Goal: Use online tool/utility: Utilize a website feature to perform a specific function

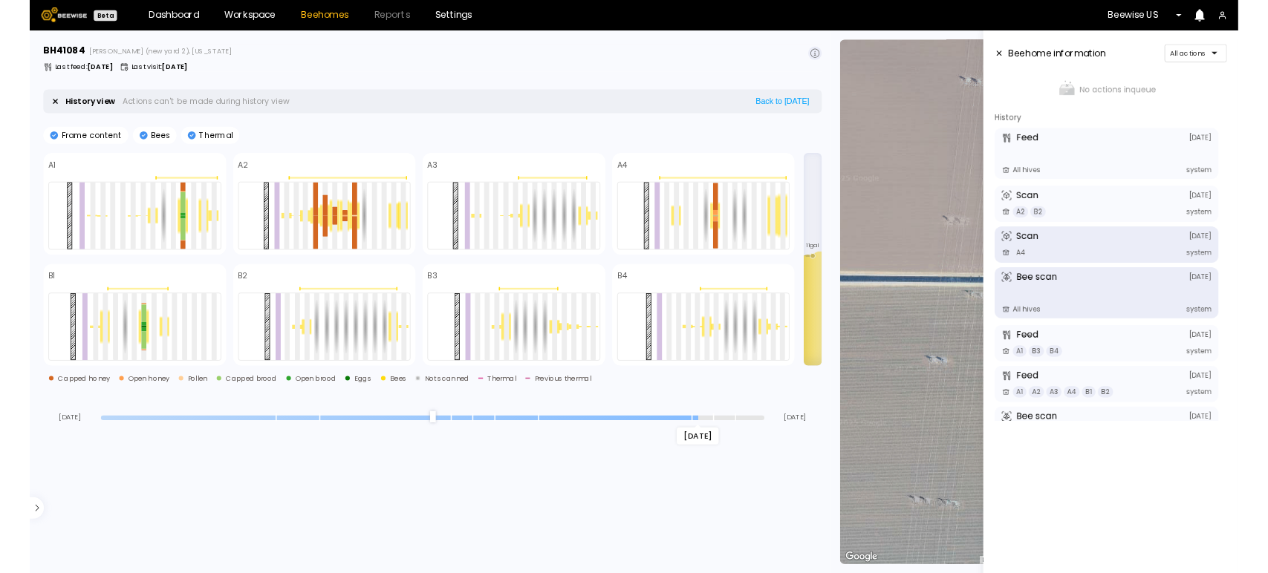
scroll to position [15, 0]
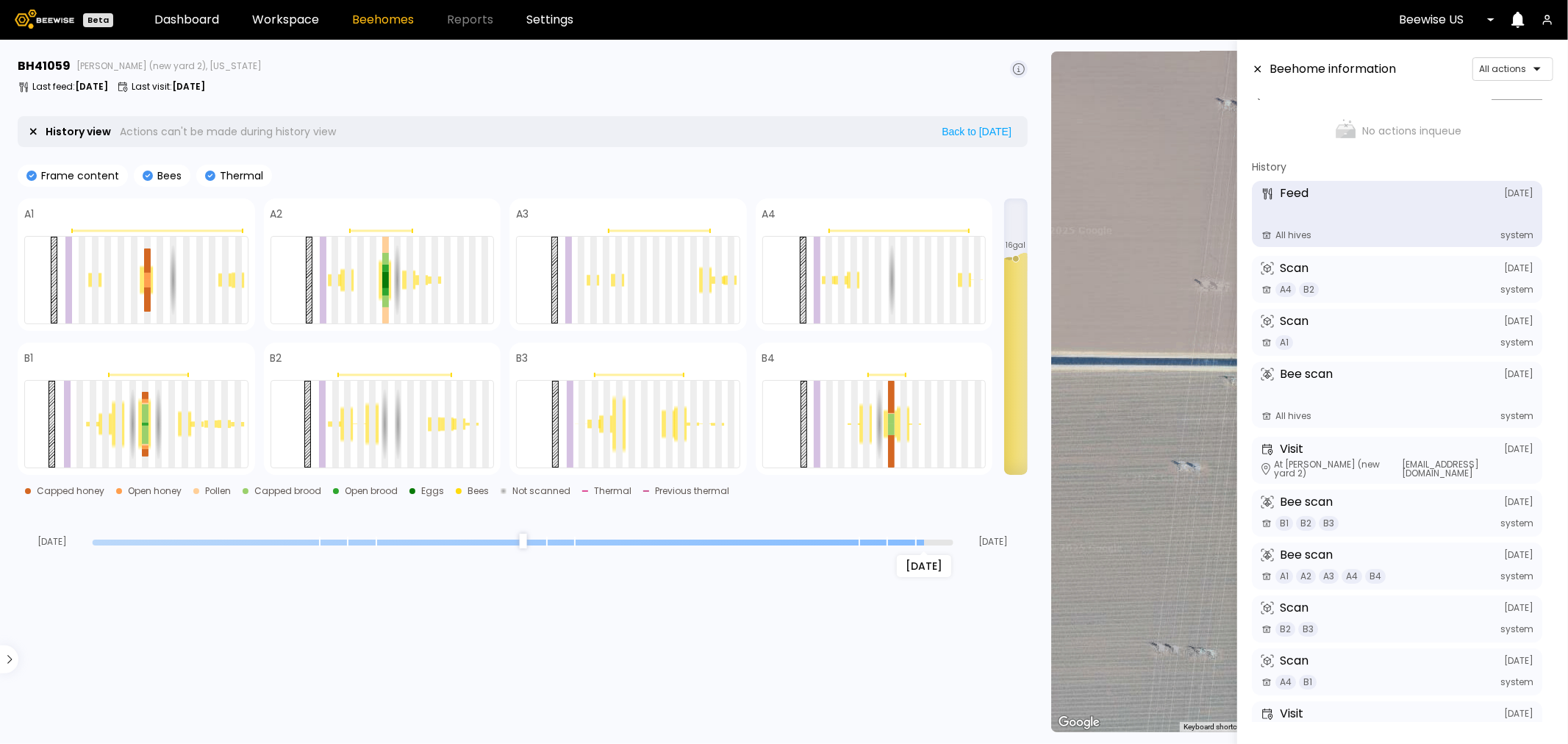
scroll to position [15, 0]
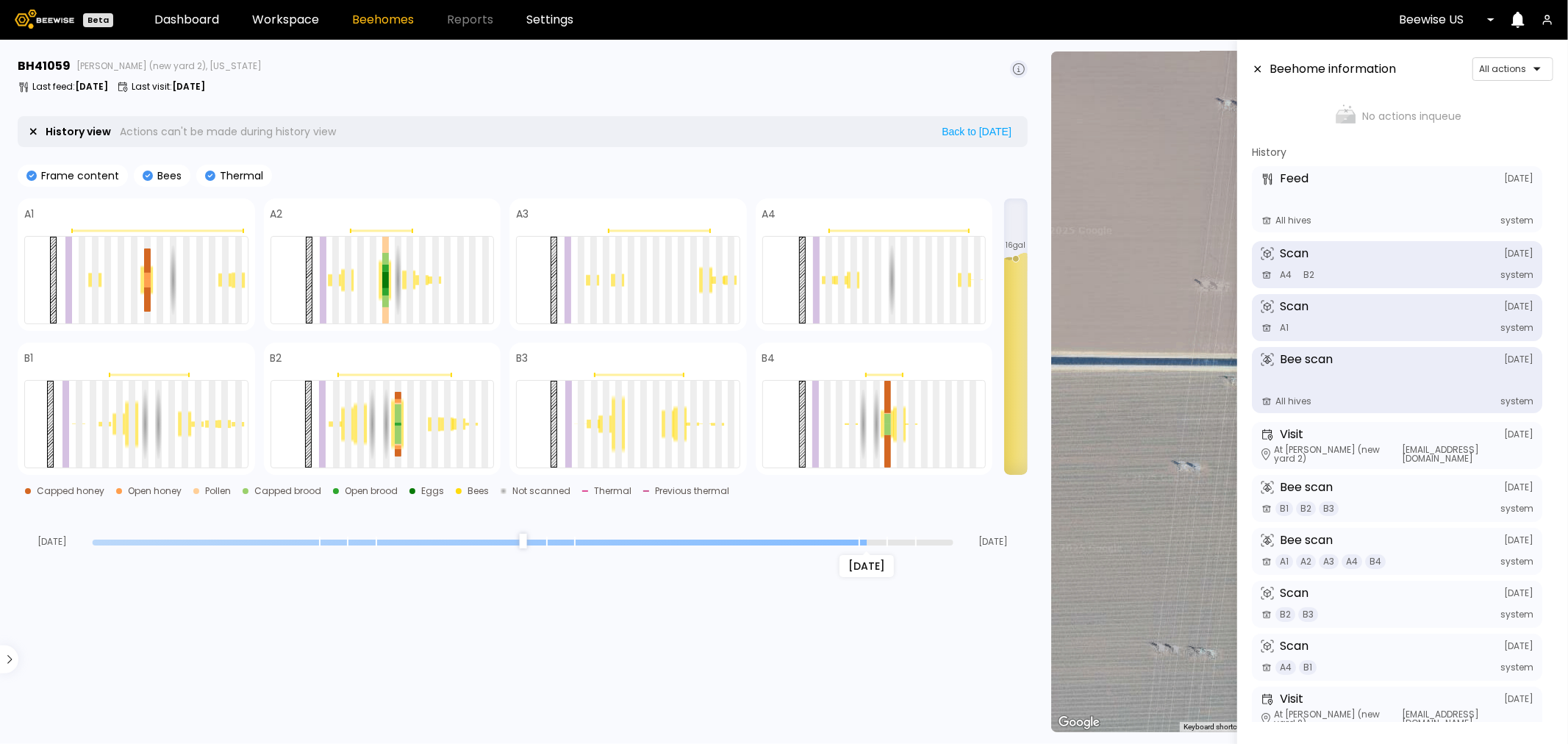
drag, startPoint x: 944, startPoint y: 540, endPoint x: 857, endPoint y: 538, distance: 87.0
type input "*"
click at [857, 539] on input "range" at bounding box center [524, 542] width 861 height 6
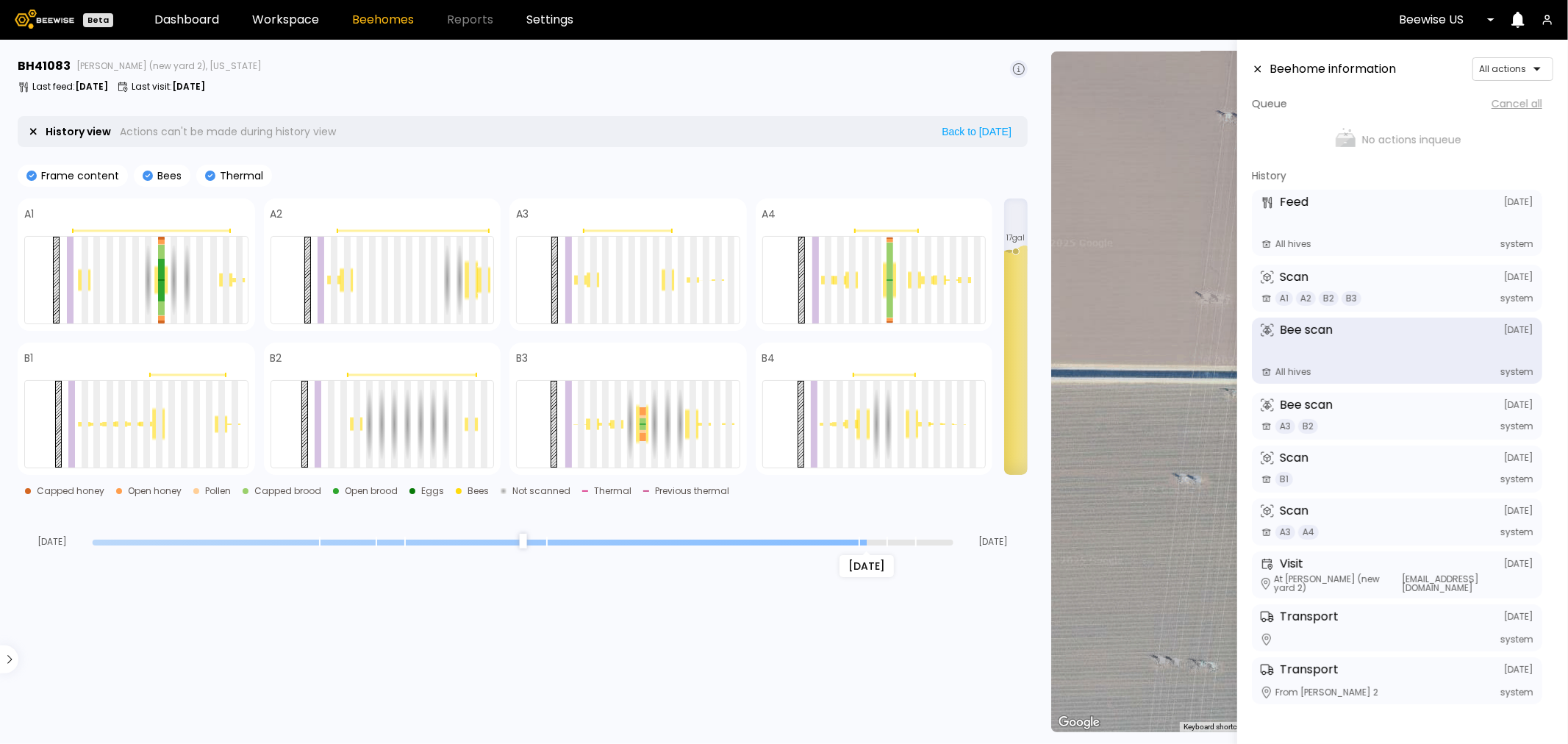
drag, startPoint x: 946, startPoint y: 542, endPoint x: 857, endPoint y: 549, distance: 89.3
type input "*"
click at [857, 545] on input "range" at bounding box center [524, 542] width 861 height 6
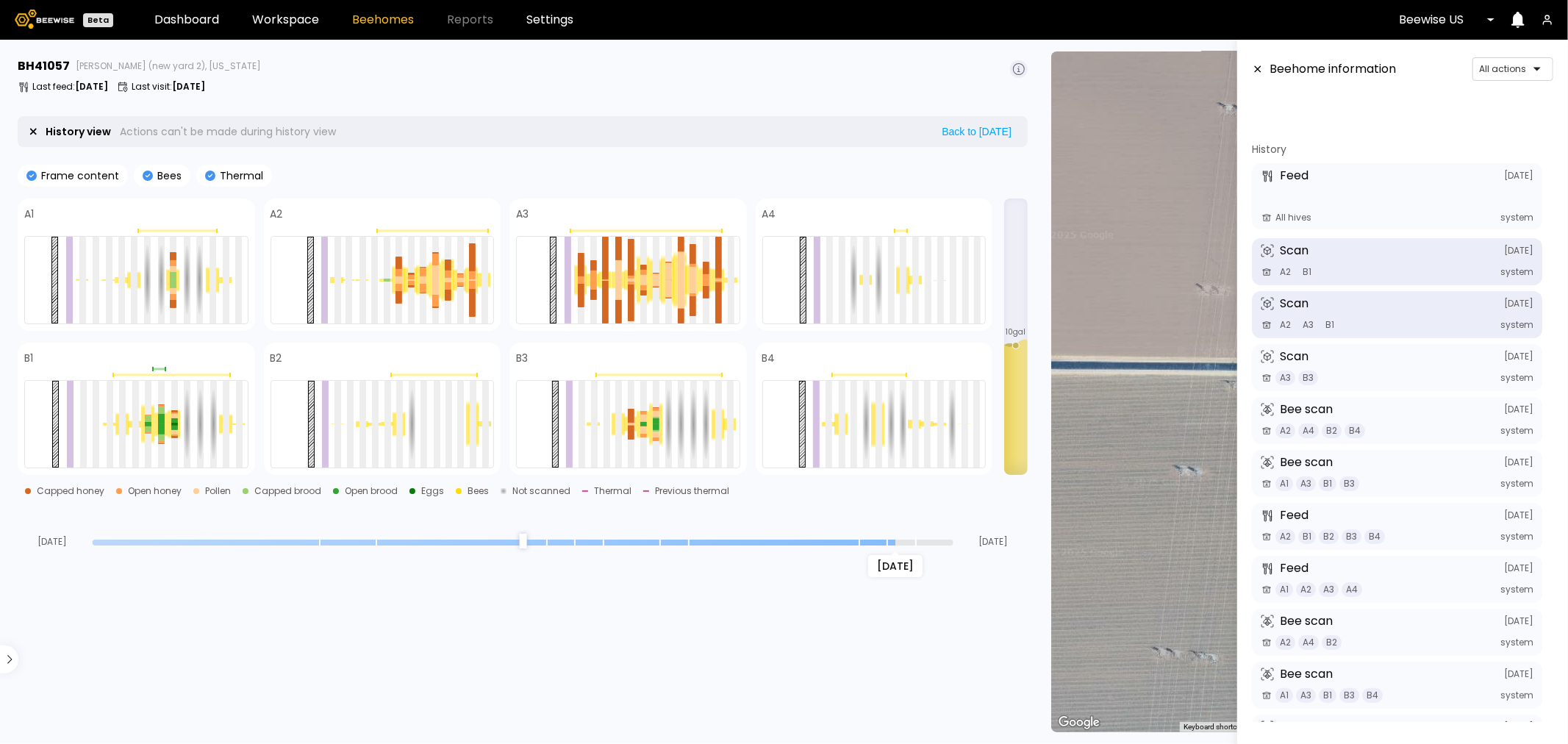
scroll to position [81, 0]
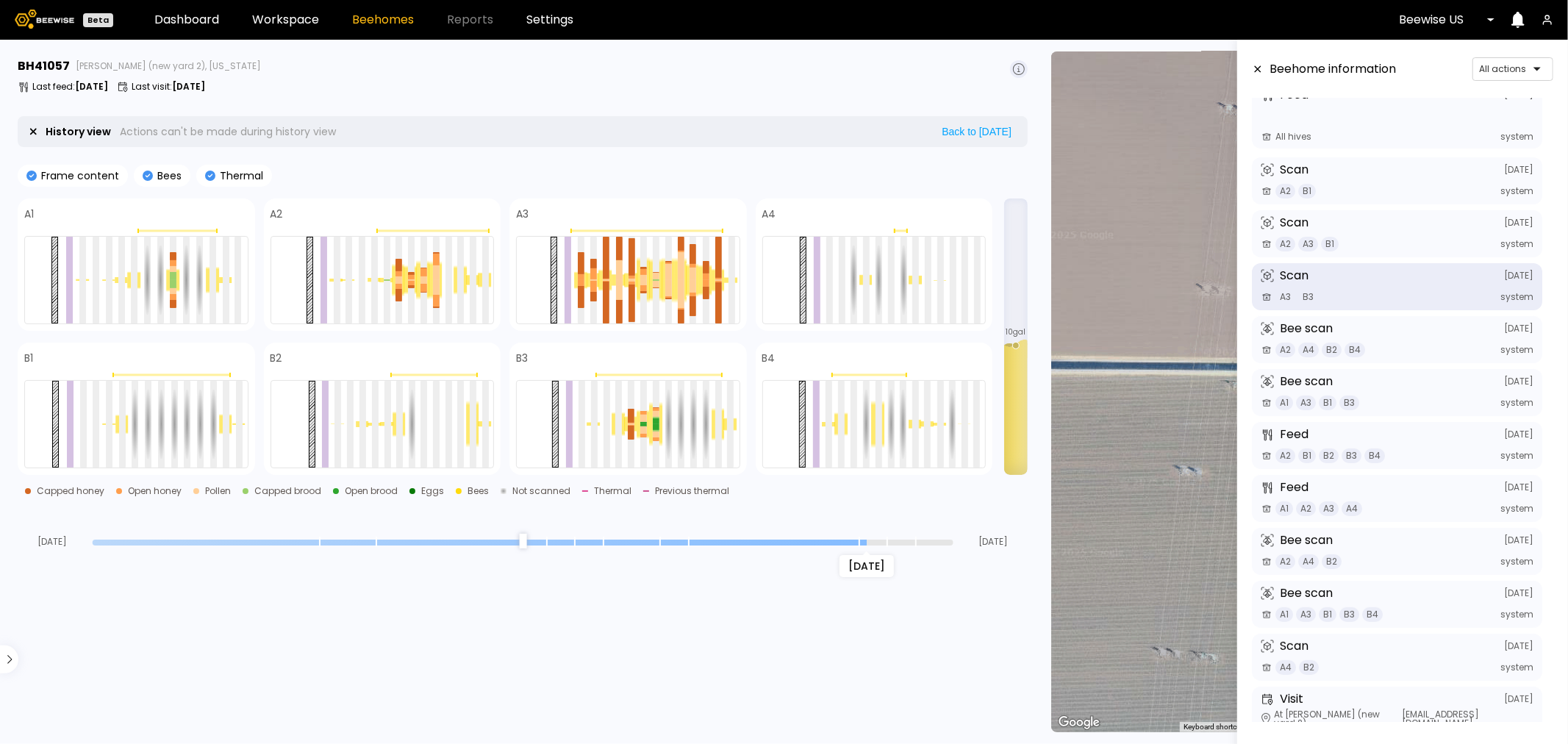
drag, startPoint x: 948, startPoint y: 534, endPoint x: 860, endPoint y: 537, distance: 88.1
type input "*"
click at [860, 539] on input "range" at bounding box center [524, 542] width 861 height 6
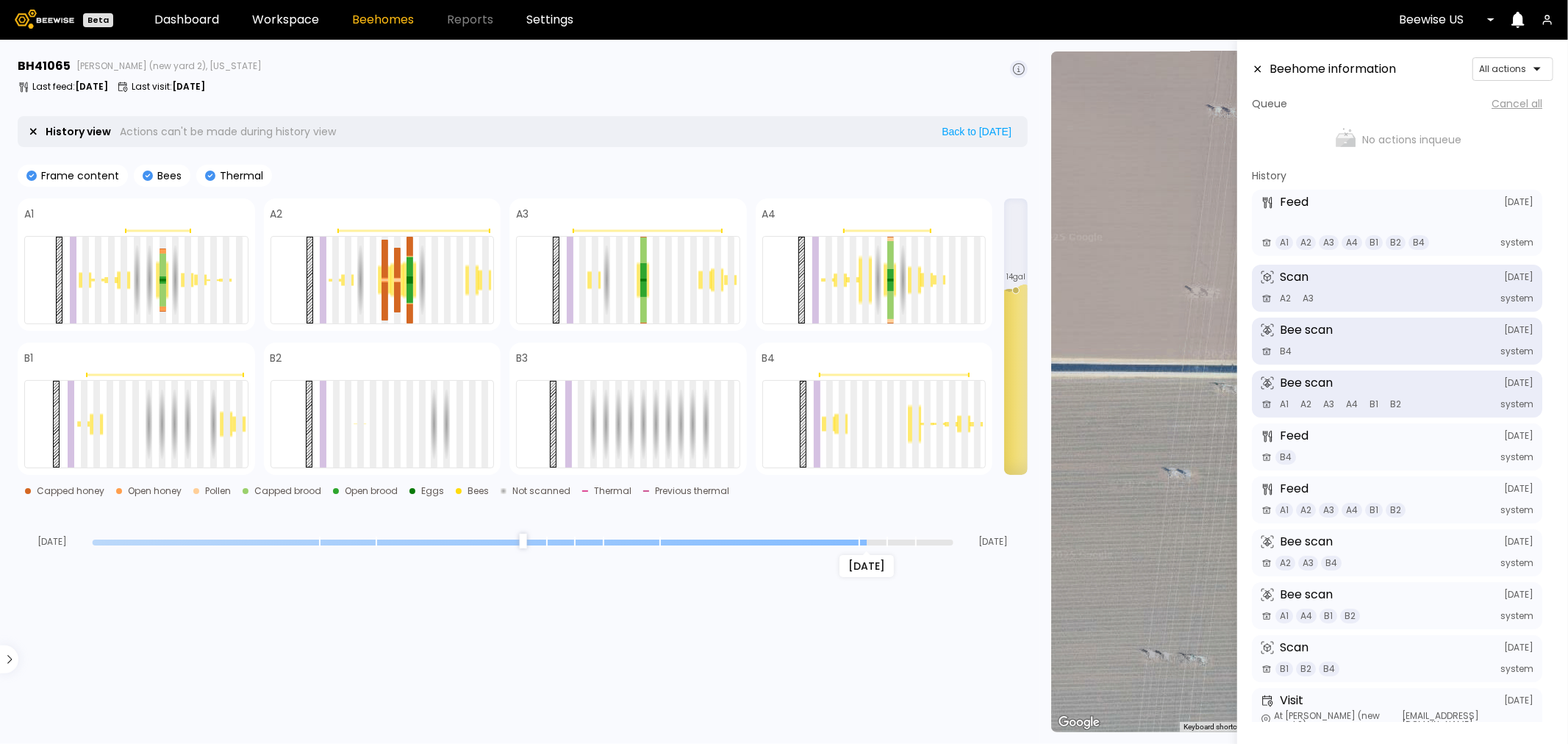
drag, startPoint x: 948, startPoint y: 540, endPoint x: 862, endPoint y: 539, distance: 86.0
type input "*"
click at [862, 539] on input "range" at bounding box center [524, 542] width 861 height 6
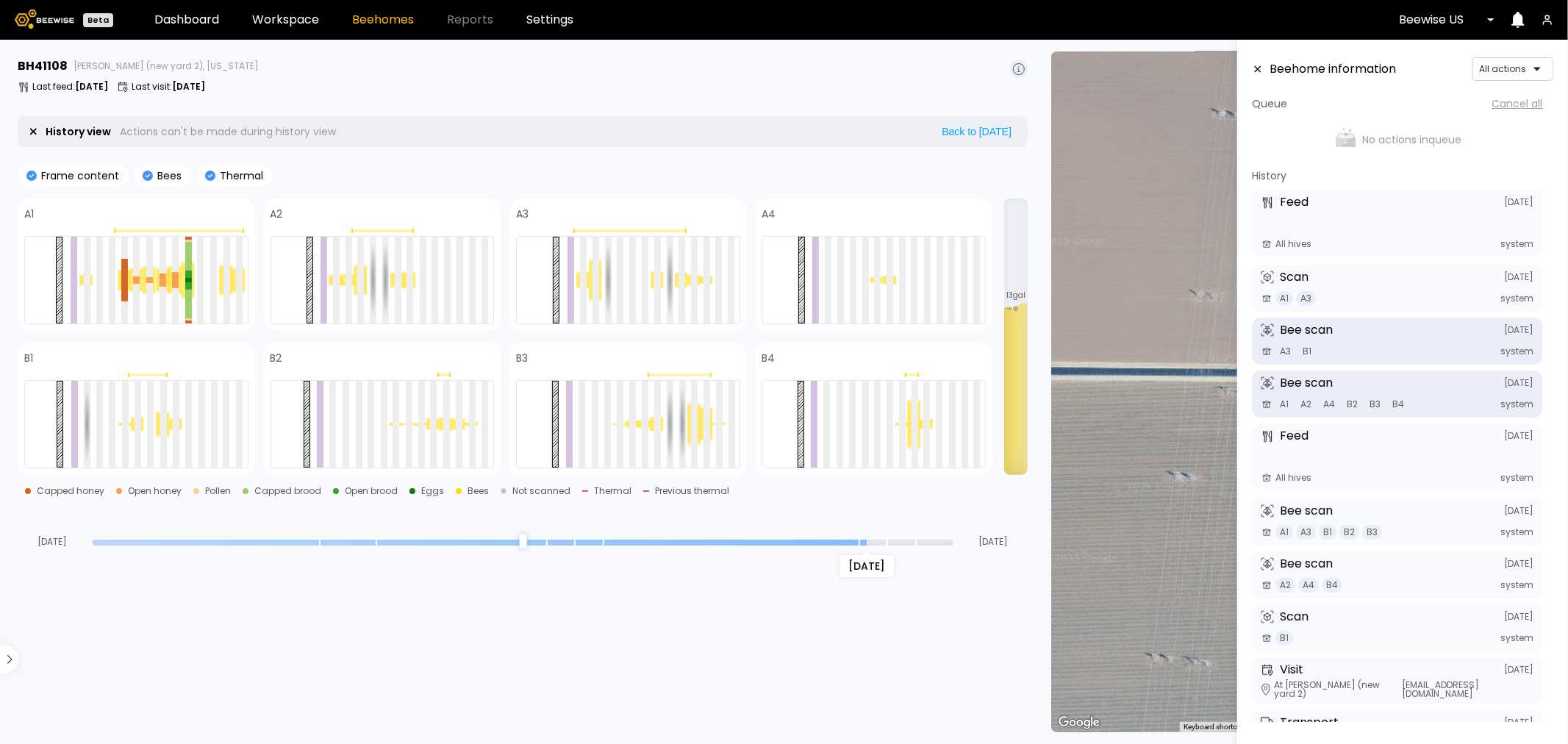
drag, startPoint x: 949, startPoint y: 542, endPoint x: 862, endPoint y: 549, distance: 87.3
type input "*"
click at [862, 545] on input "range" at bounding box center [524, 542] width 861 height 6
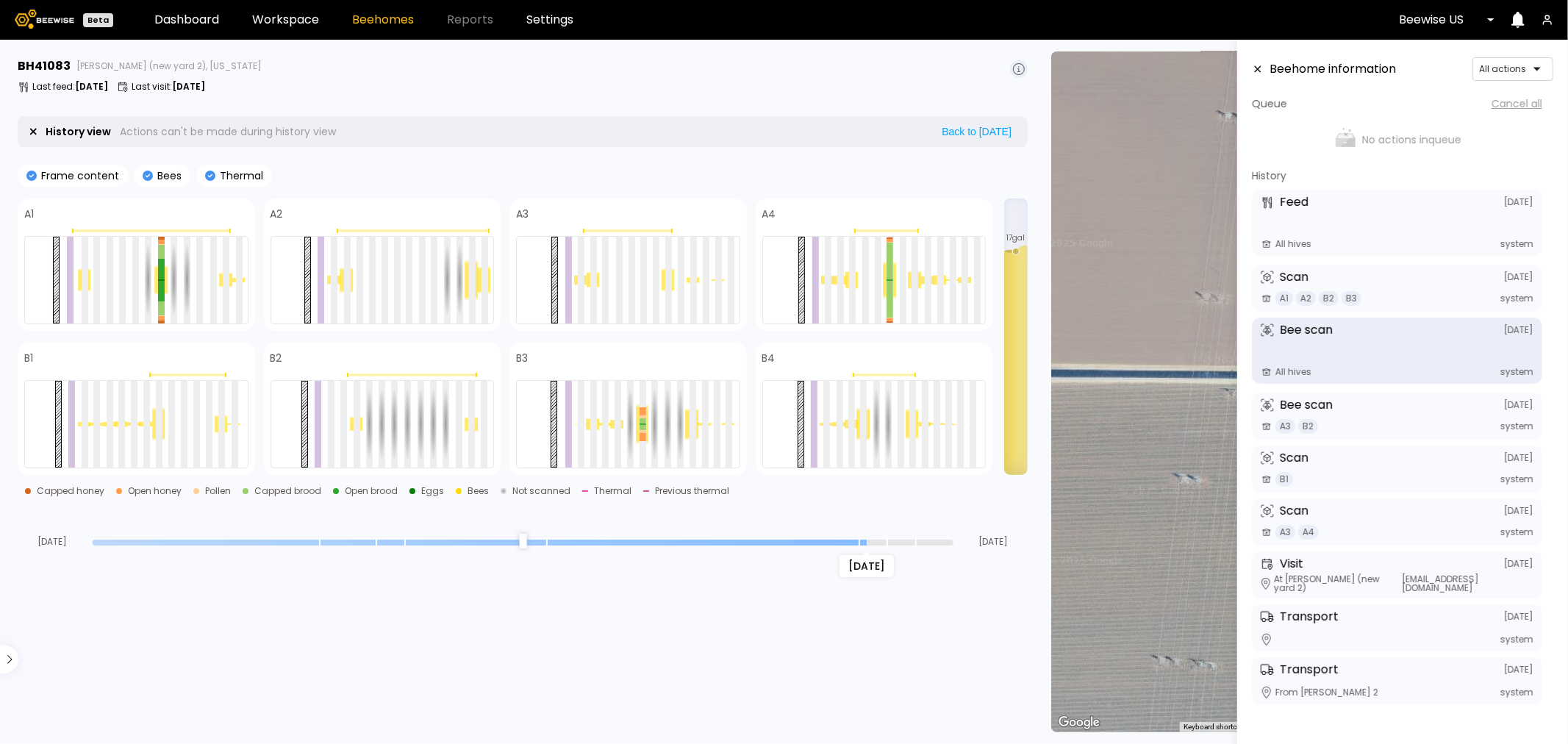
drag, startPoint x: 942, startPoint y: 546, endPoint x: 857, endPoint y: 547, distance: 85.0
type input "*"
click at [857, 545] on input "range" at bounding box center [524, 542] width 861 height 6
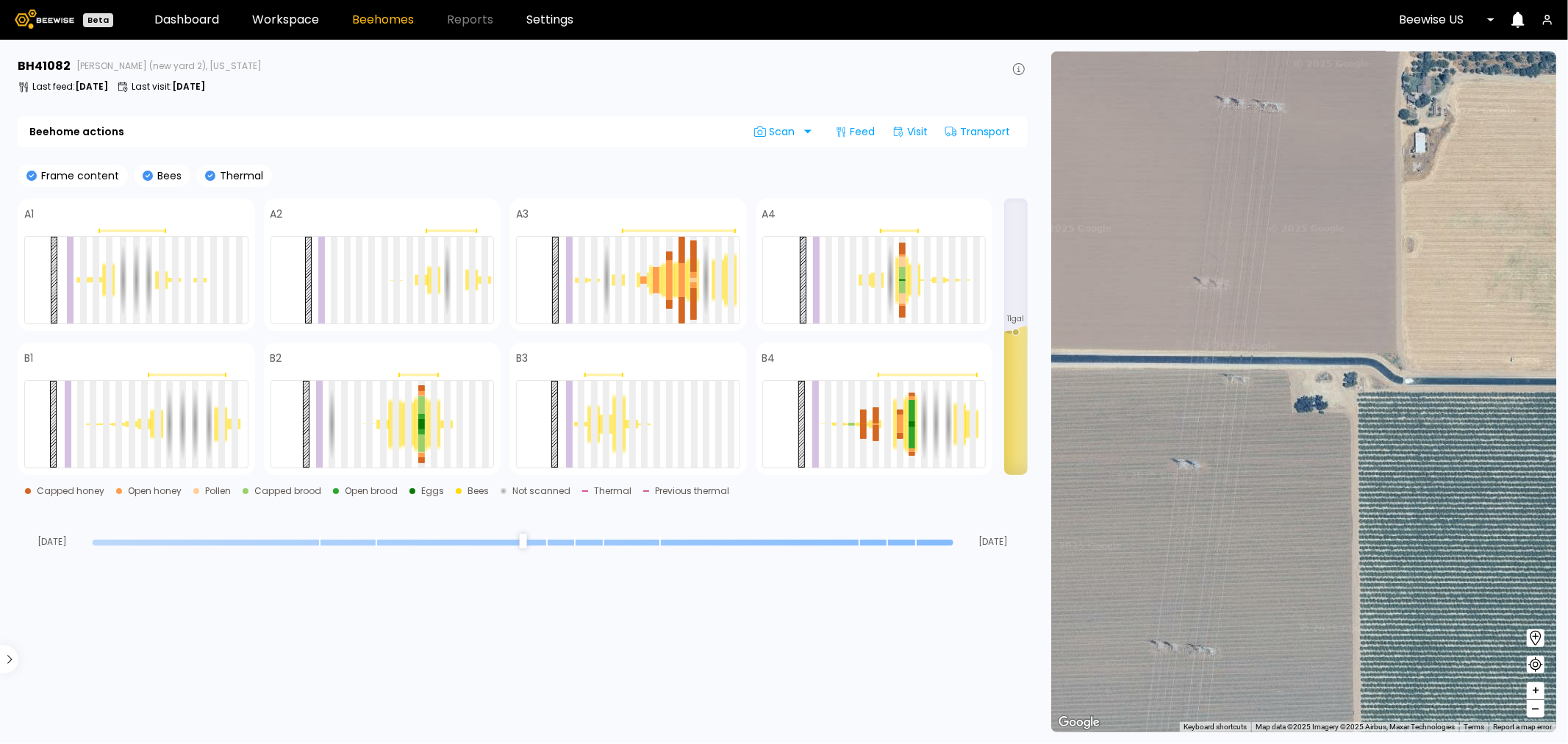
drag, startPoint x: 944, startPoint y: 538, endPoint x: 856, endPoint y: 541, distance: 88.1
click at [856, 541] on div at bounding box center [524, 541] width 861 height 10
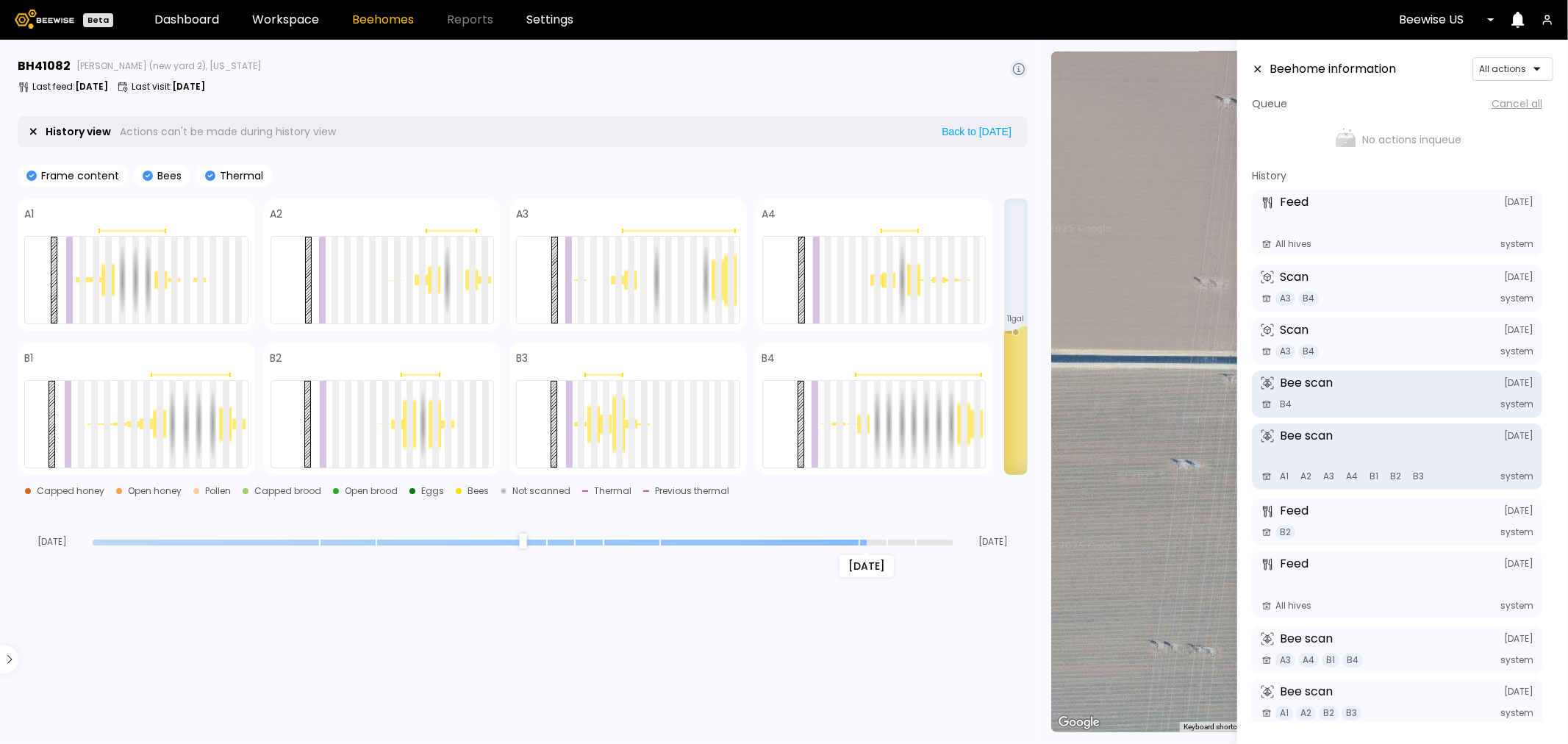
drag, startPoint x: 949, startPoint y: 539, endPoint x: 860, endPoint y: 539, distance: 89.0
type input "*"
click at [860, 539] on input "range" at bounding box center [524, 542] width 861 height 6
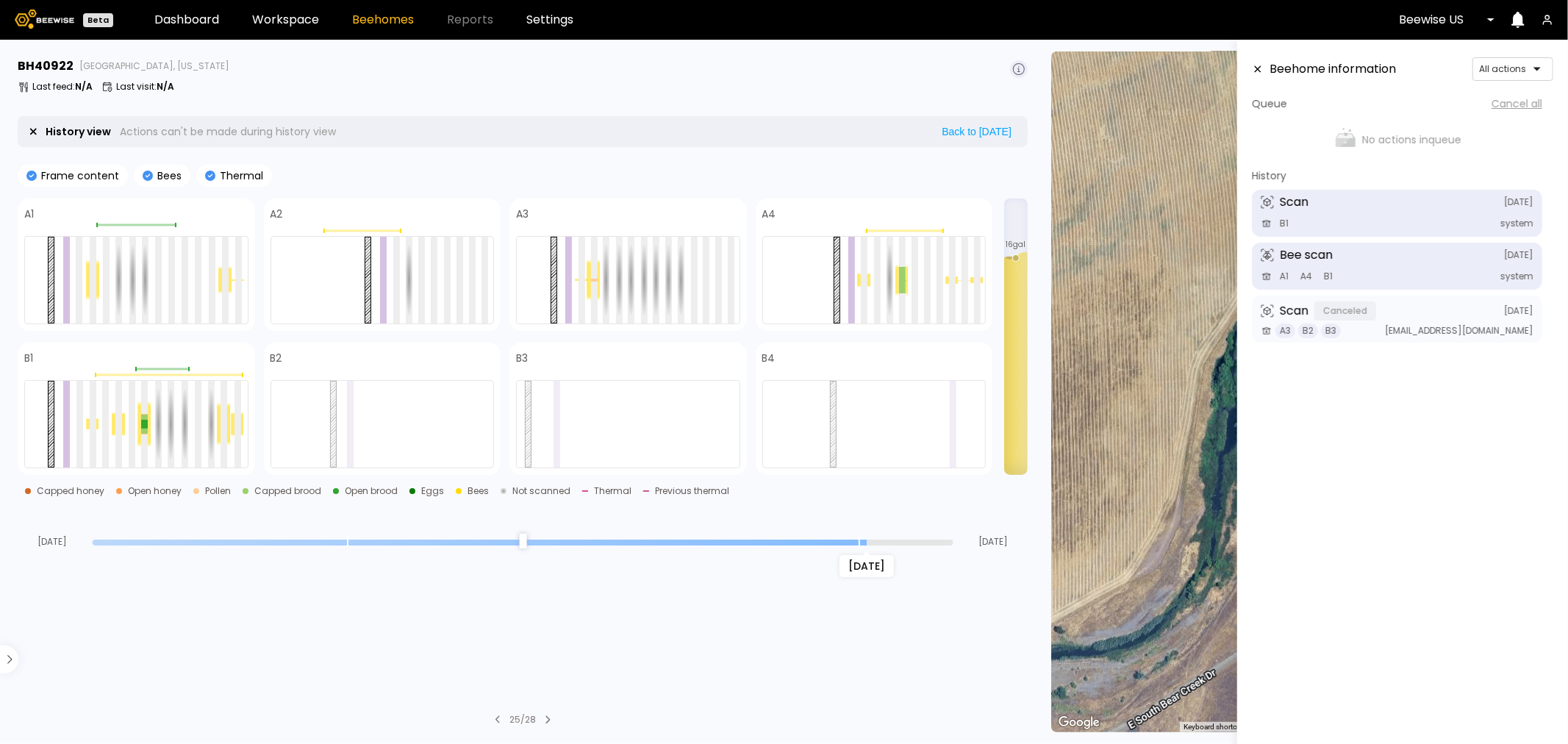
drag, startPoint x: 948, startPoint y: 538, endPoint x: 859, endPoint y: 541, distance: 89.1
type input "*"
click at [859, 541] on input "range" at bounding box center [524, 542] width 861 height 6
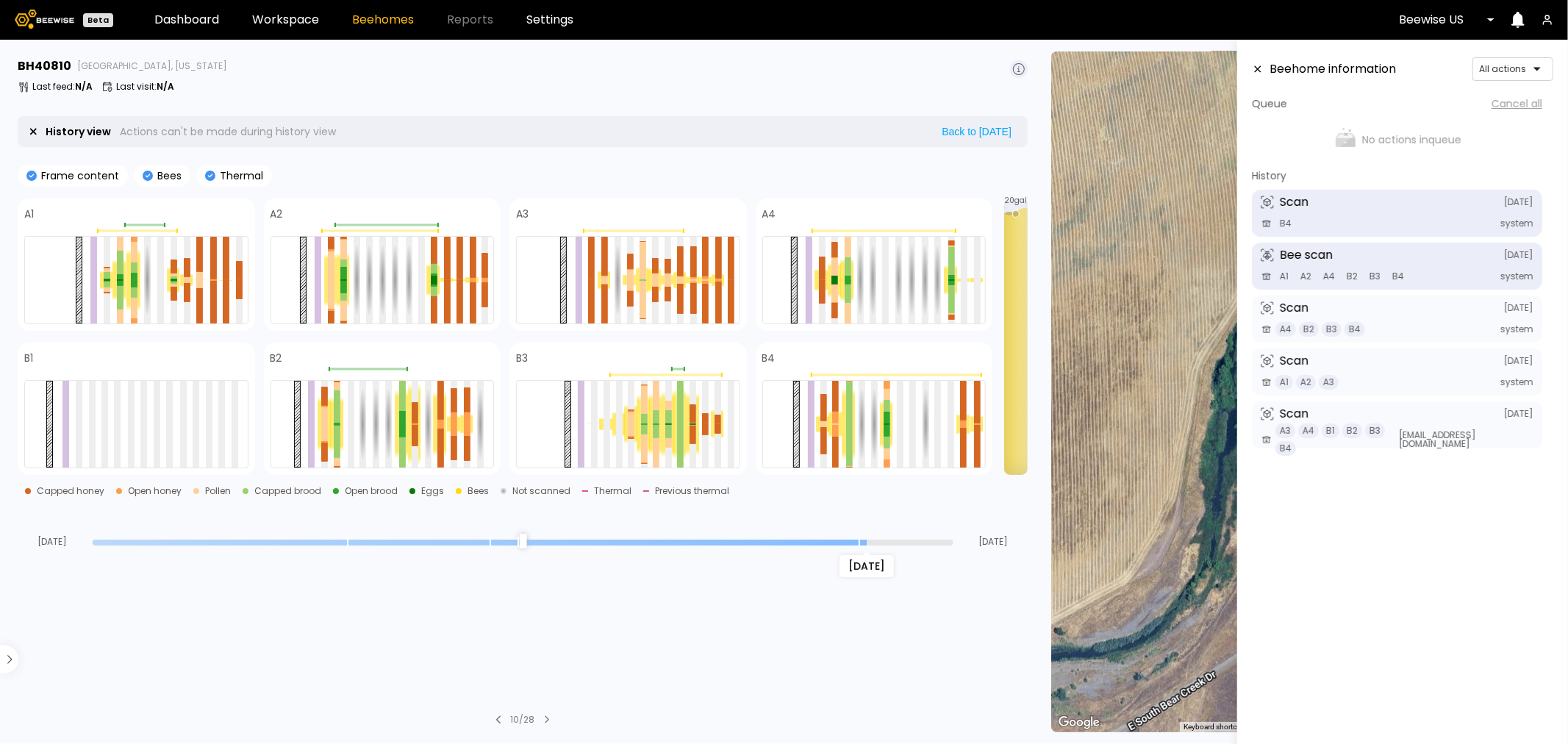
drag, startPoint x: 950, startPoint y: 540, endPoint x: 860, endPoint y: 540, distance: 90.0
type input "*"
click at [860, 540] on input "range" at bounding box center [524, 542] width 861 height 6
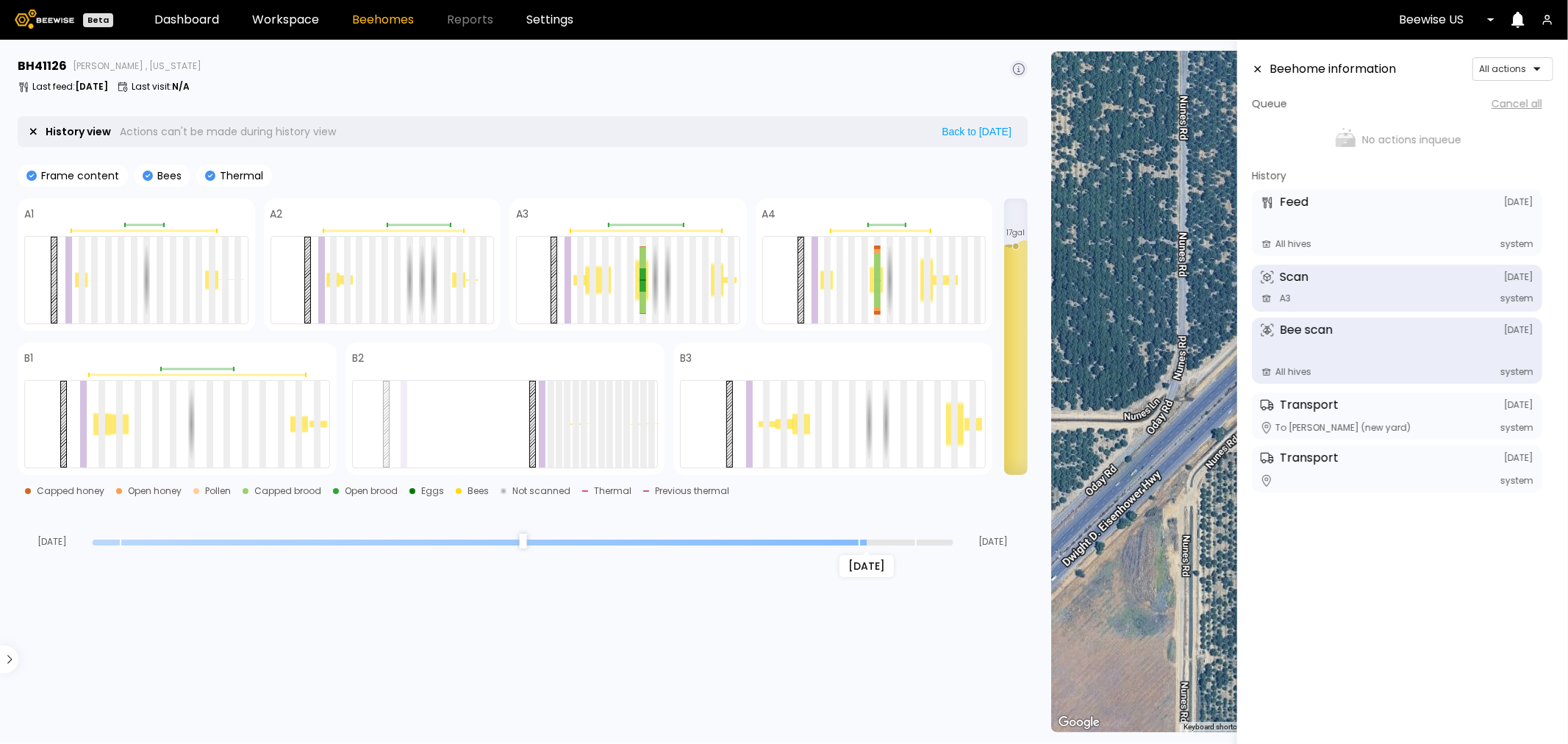
drag, startPoint x: 863, startPoint y: 541, endPoint x: 855, endPoint y: 539, distance: 8.2
type input "*"
click at [855, 539] on input "range" at bounding box center [524, 542] width 861 height 6
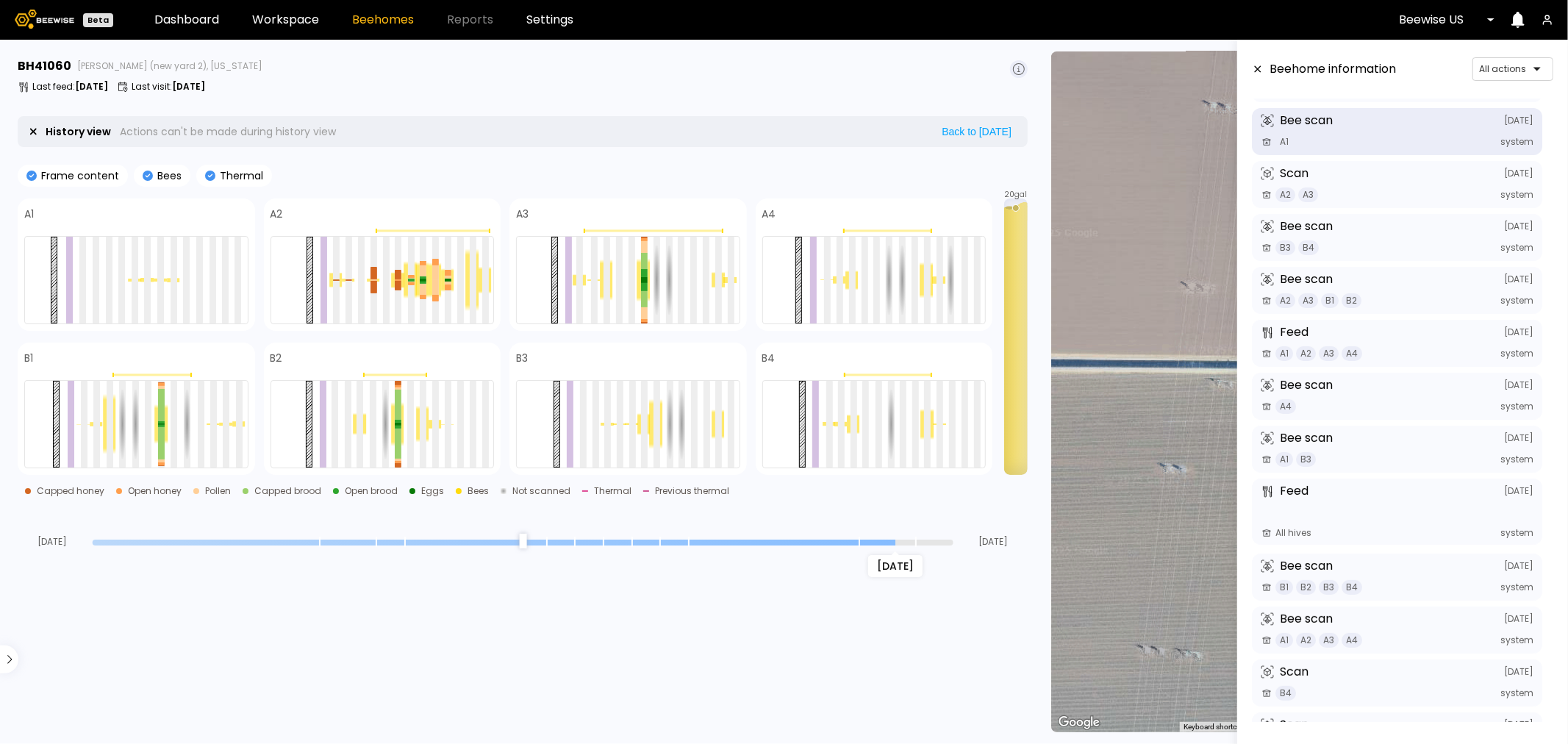
scroll to position [152, 0]
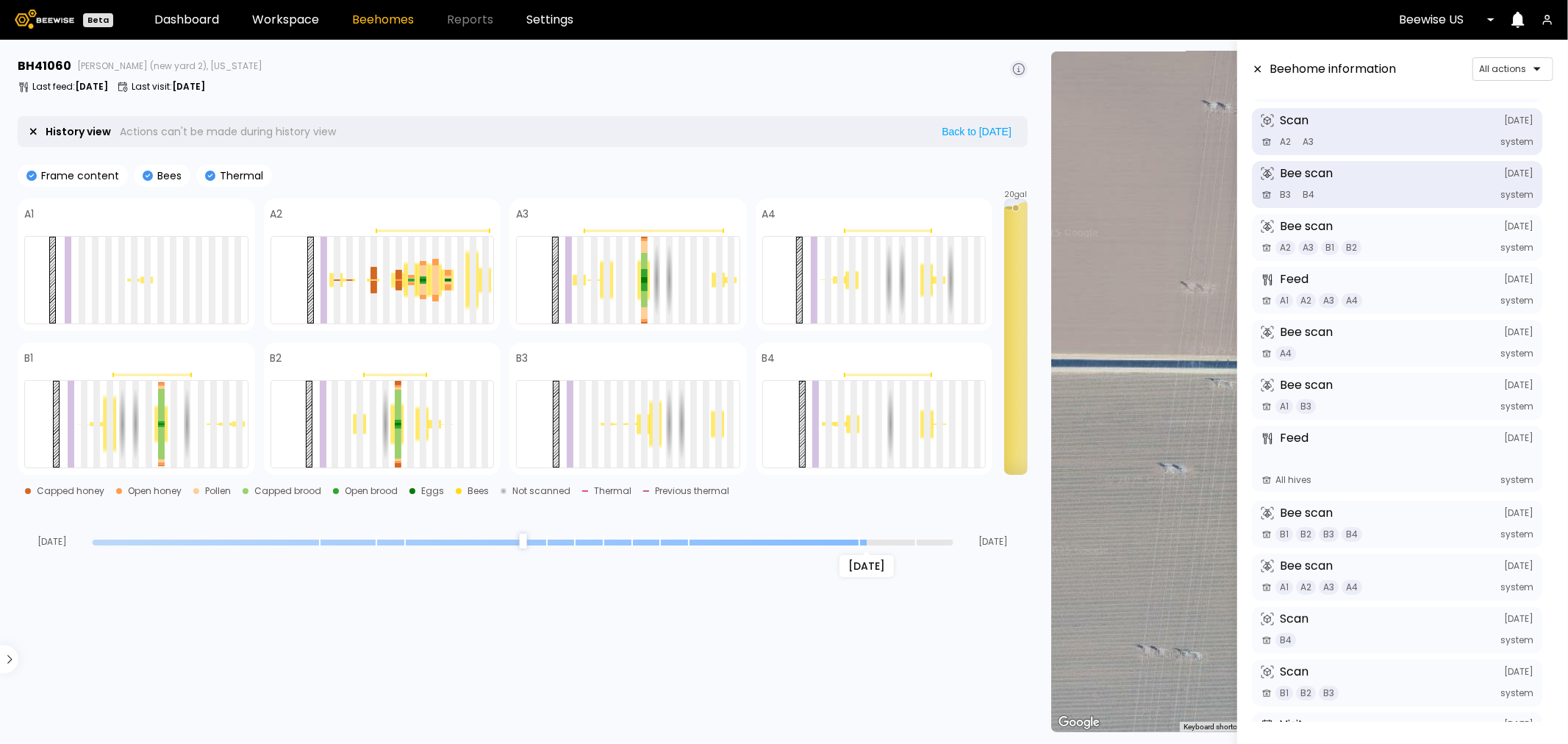
drag, startPoint x: 946, startPoint y: 545, endPoint x: 851, endPoint y: 544, distance: 95.0
type input "*"
click at [851, 544] on input "range" at bounding box center [524, 542] width 861 height 6
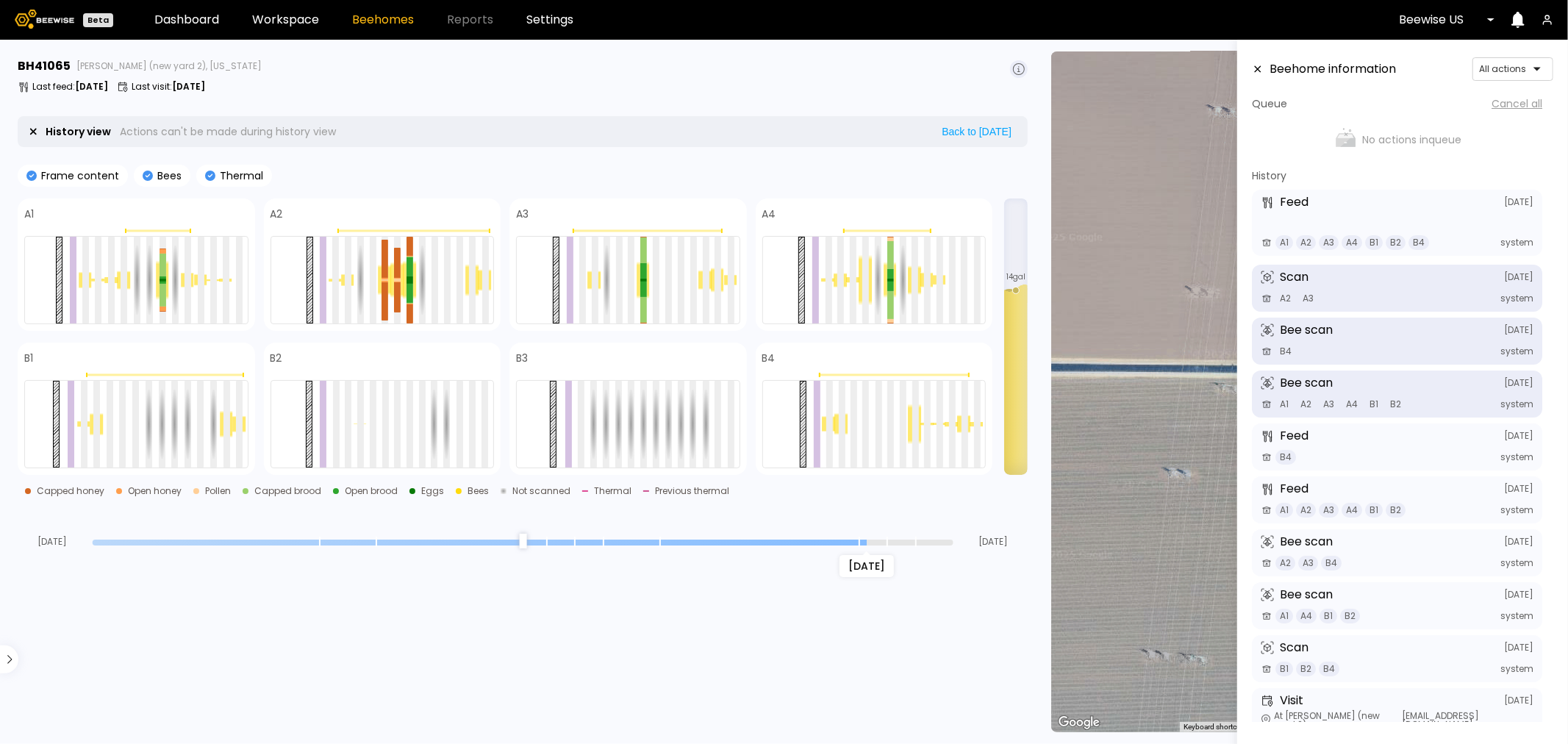
drag, startPoint x: 941, startPoint y: 541, endPoint x: 858, endPoint y: 542, distance: 83.0
type input "*"
click at [858, 542] on input "range" at bounding box center [524, 542] width 861 height 6
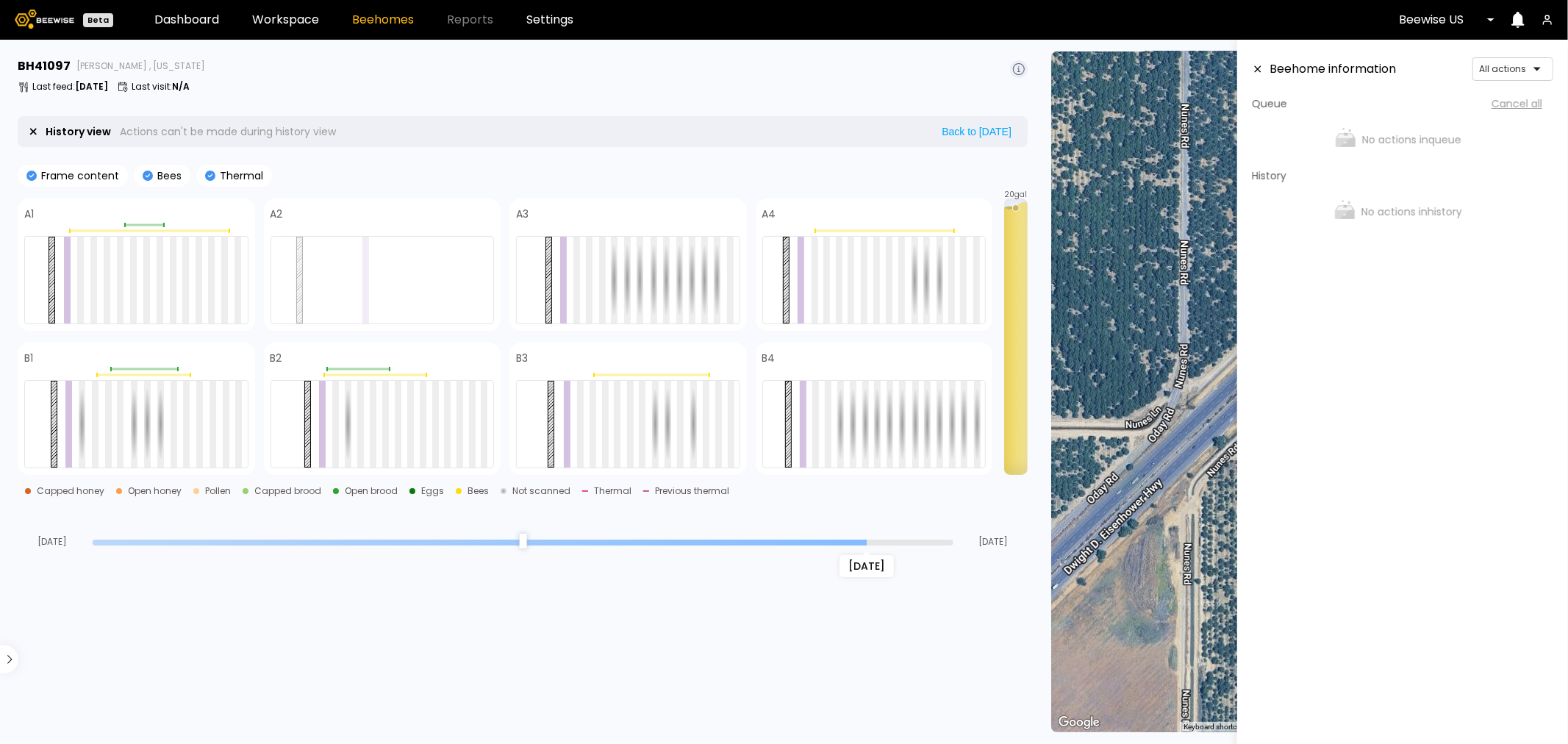
drag, startPoint x: 948, startPoint y: 538, endPoint x: 856, endPoint y: 545, distance: 92.3
type input "*"
click at [856, 545] on input "range" at bounding box center [524, 542] width 861 height 6
click at [146, 375] on div at bounding box center [143, 375] width 93 height 2
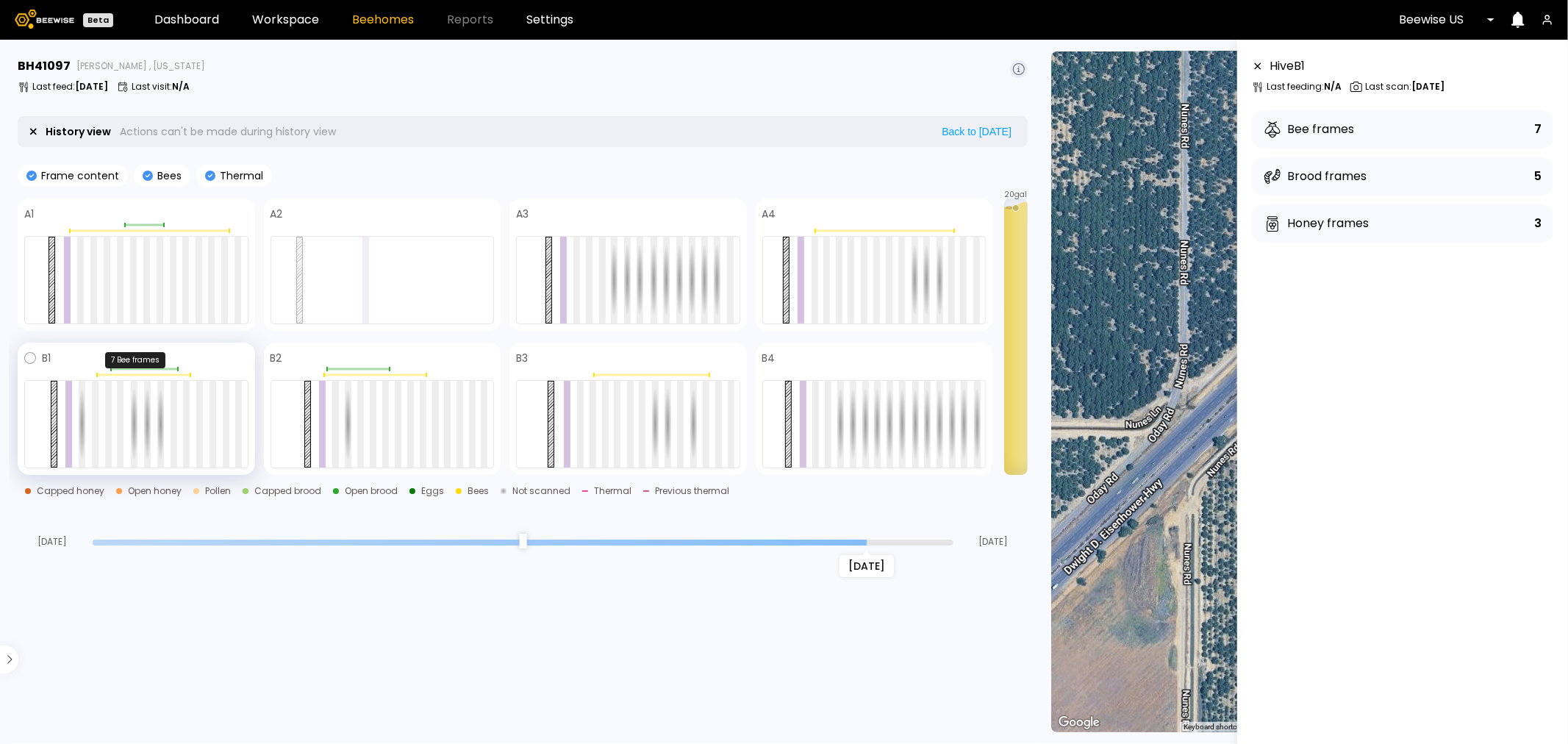
click at [148, 376] on div at bounding box center [143, 375] width 93 height 2
click at [135, 371] on div at bounding box center [137, 372] width 225 height 10
click at [136, 373] on div at bounding box center [137, 375] width 225 height 4
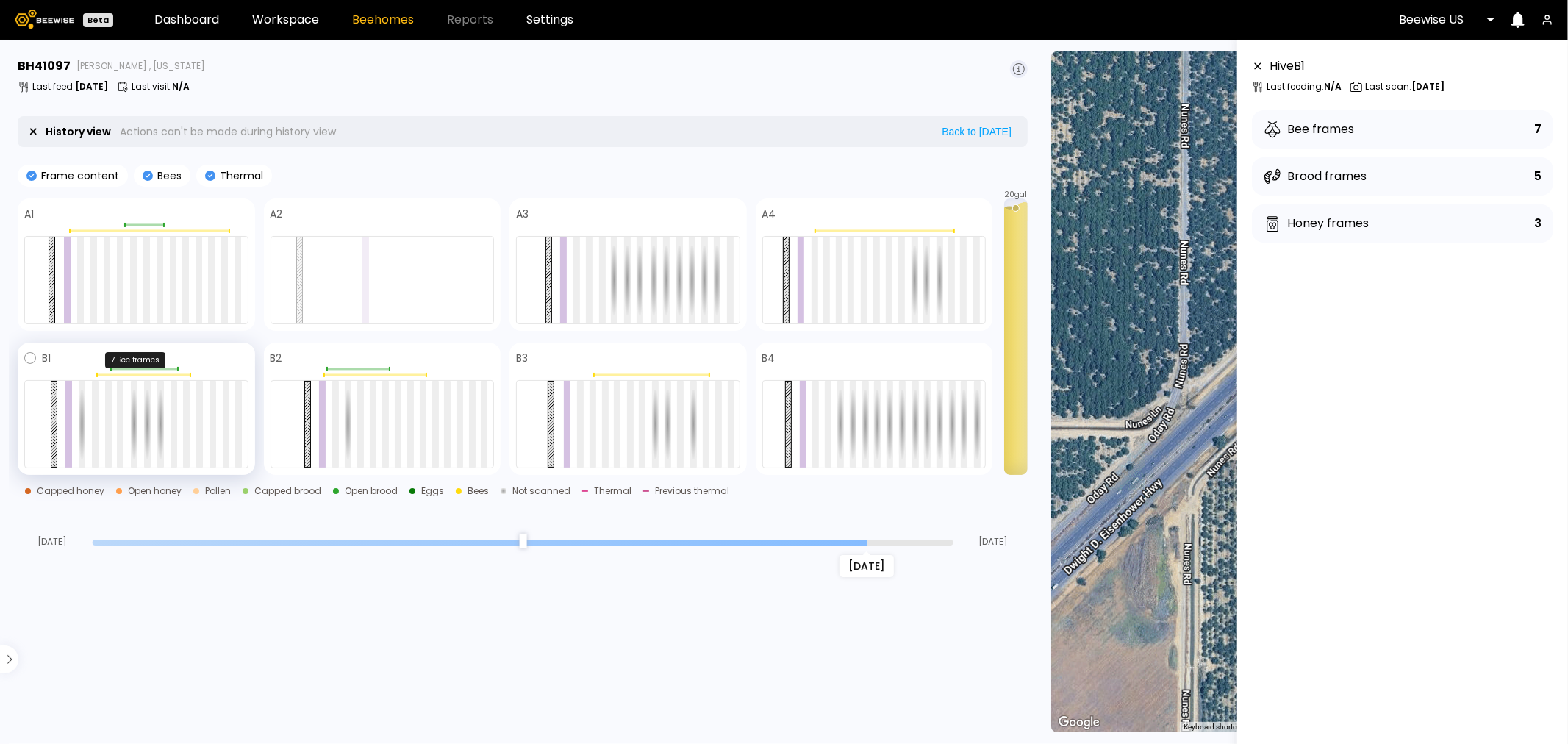
click at [136, 373] on div at bounding box center [137, 375] width 225 height 4
click at [145, 254] on div at bounding box center [147, 280] width 7 height 87
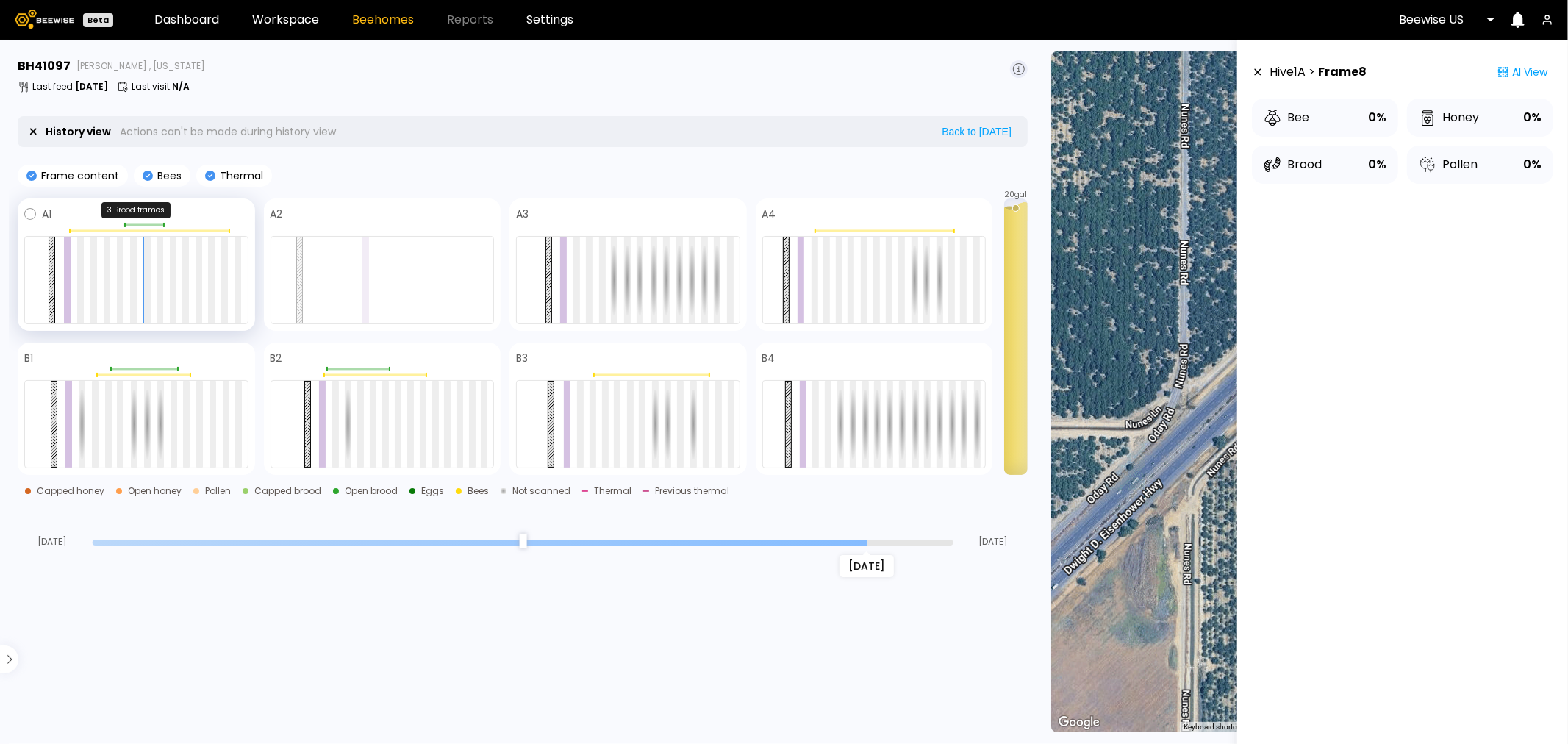
click at [113, 225] on div at bounding box center [137, 225] width 225 height 4
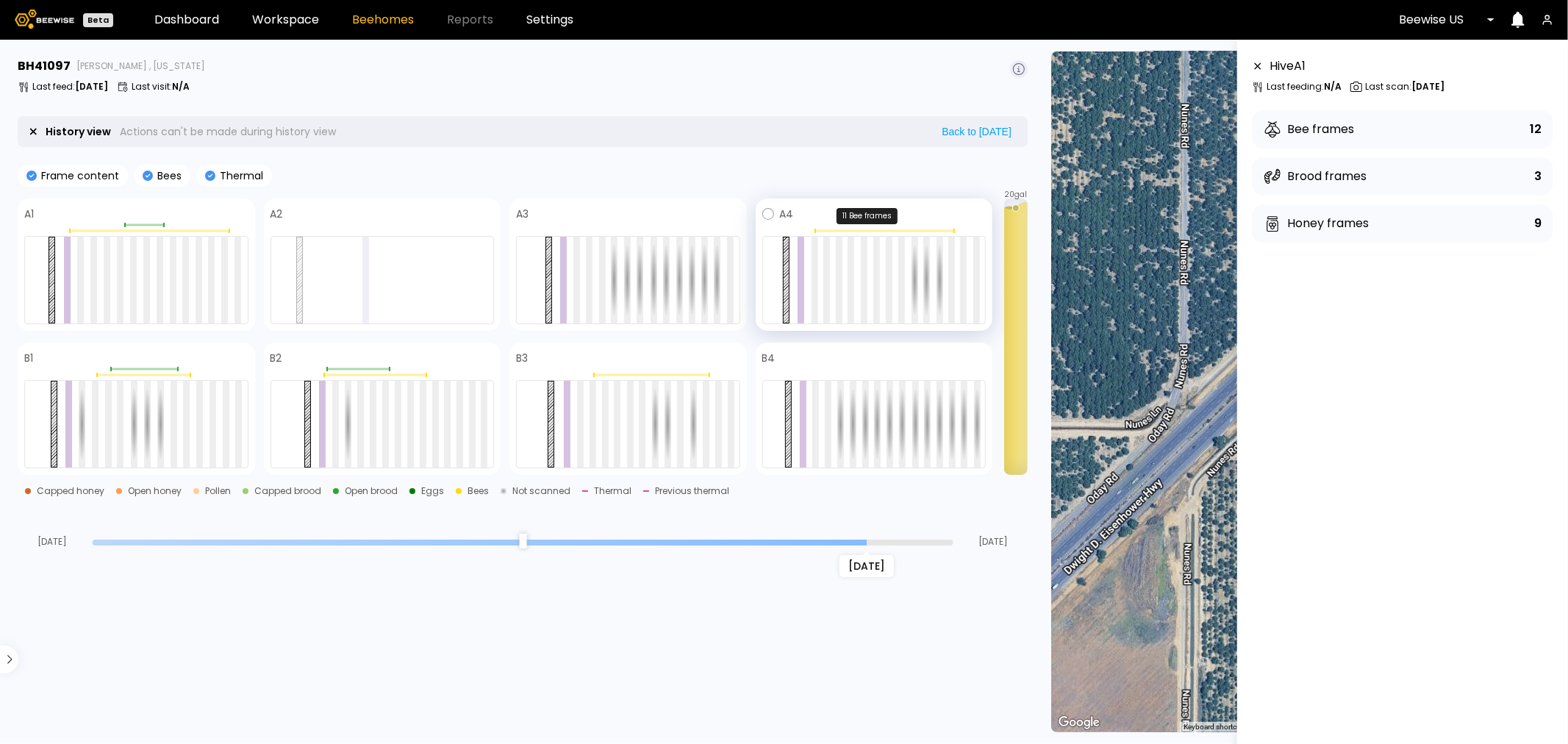
click at [891, 230] on div at bounding box center [884, 231] width 139 height 2
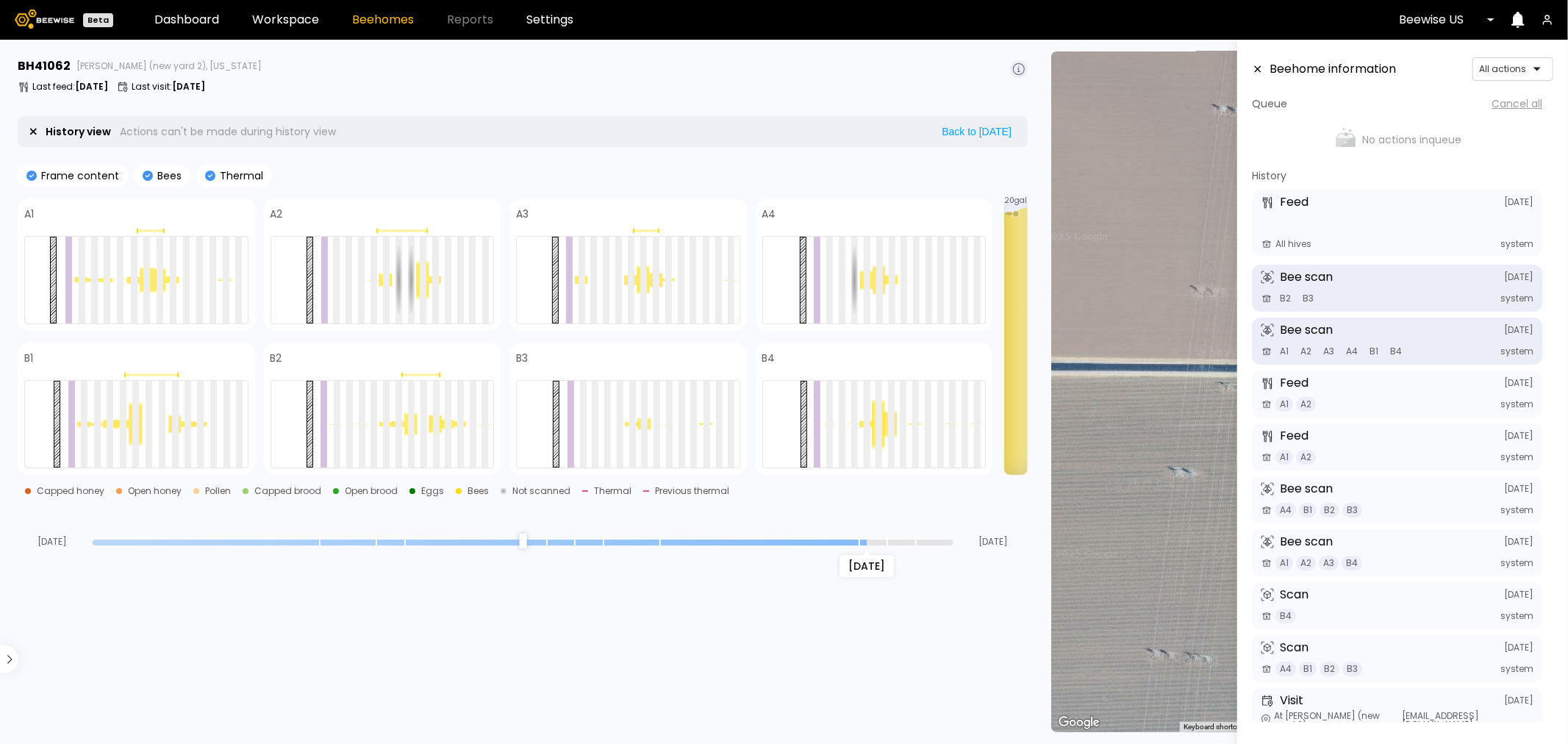
drag, startPoint x: 944, startPoint y: 540, endPoint x: 855, endPoint y: 541, distance: 89.0
click at [855, 541] on input "range" at bounding box center [524, 542] width 861 height 6
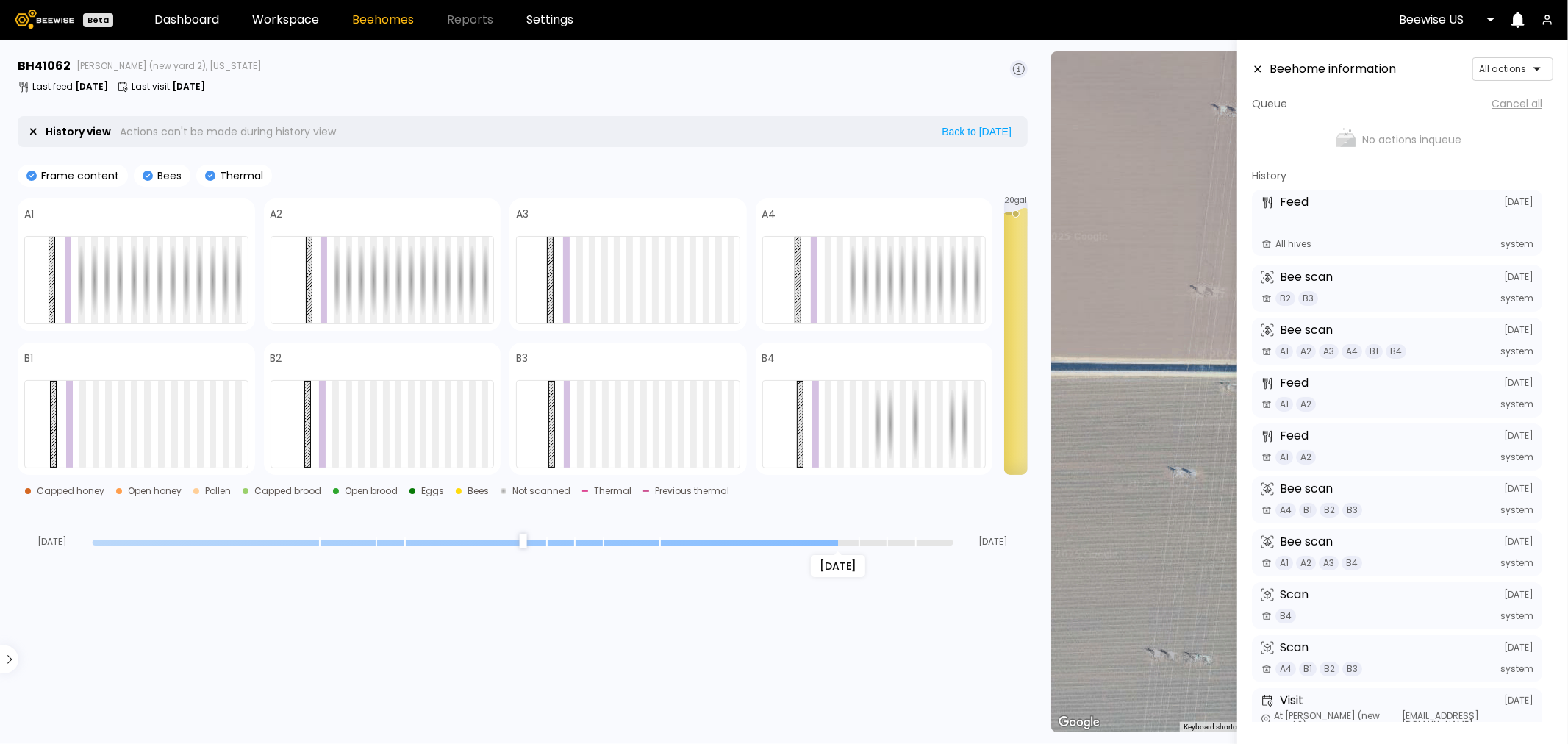
type input "*"
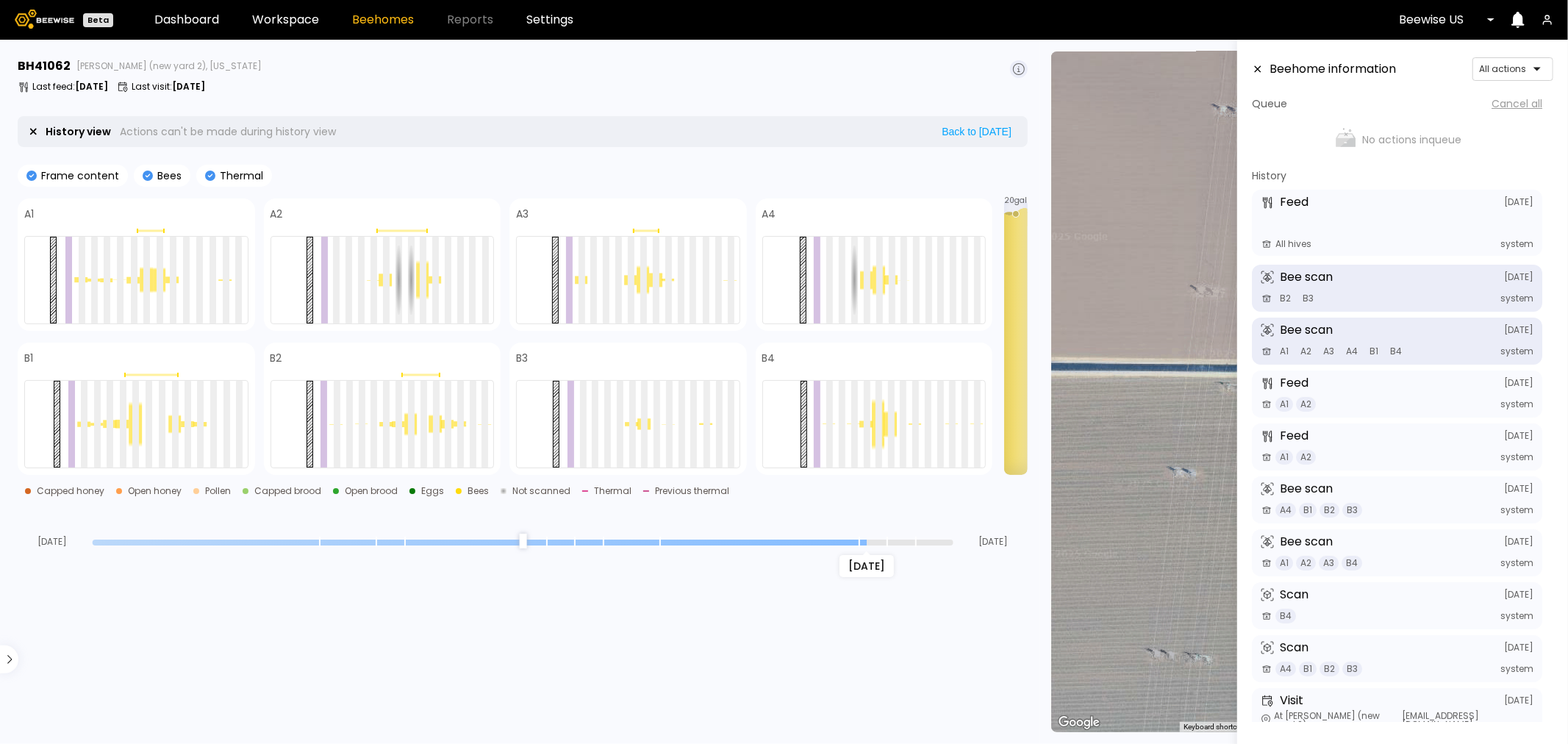
drag, startPoint x: 865, startPoint y: 541, endPoint x: 859, endPoint y: 555, distance: 15.2
click at [859, 545] on input "range" at bounding box center [524, 542] width 861 height 6
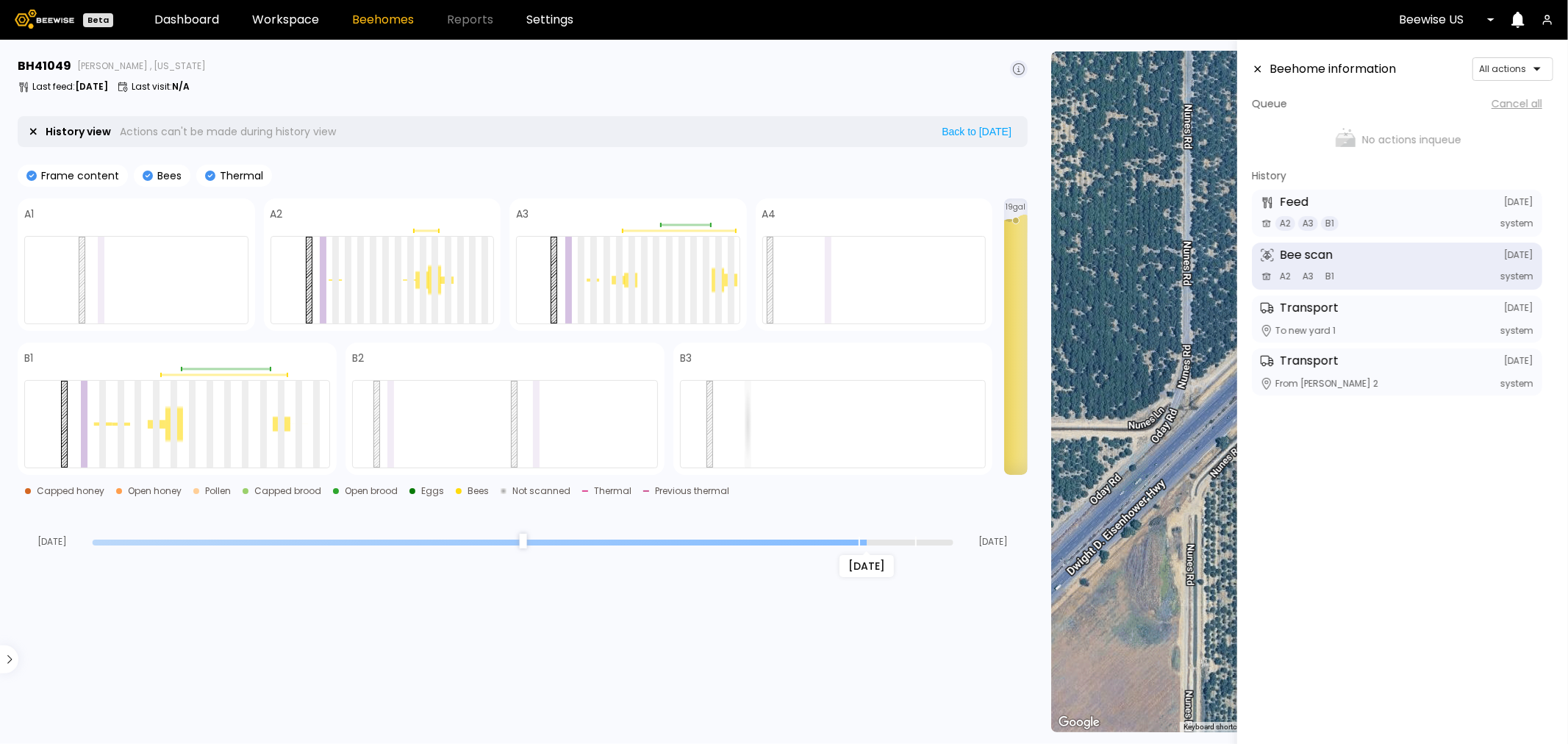
drag, startPoint x: 951, startPoint y: 542, endPoint x: 862, endPoint y: 536, distance: 89.2
type input "*"
click at [862, 539] on input "range" at bounding box center [524, 542] width 861 height 6
click at [245, 377] on div "B1" at bounding box center [177, 409] width 319 height 133
